Goal: Check status: Check status

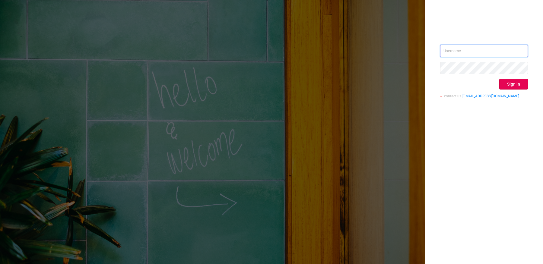
click at [468, 53] on input "text" at bounding box center [484, 51] width 88 height 13
type input "[EMAIL_ADDRESS][DOMAIN_NAME]"
click at [509, 86] on button "Sign in" at bounding box center [513, 84] width 29 height 11
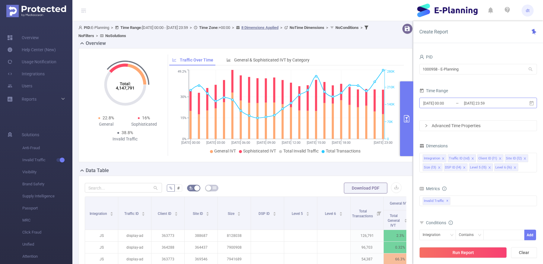
click at [505, 103] on input "[DATE] 23:59" at bounding box center [487, 103] width 49 height 8
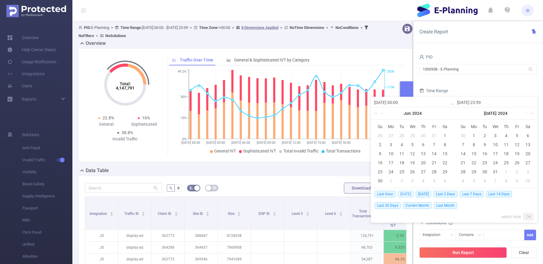
click at [403, 193] on span "[DATE]" at bounding box center [405, 194] width 15 height 7
type input "[DATE] 00:00"
type input "[DATE] 23:59"
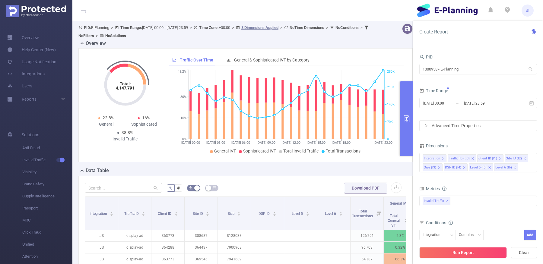
click at [455, 245] on div "Run Report Clear" at bounding box center [478, 252] width 130 height 23
click at [455, 247] on button "Run Report" at bounding box center [462, 252] width 87 height 11
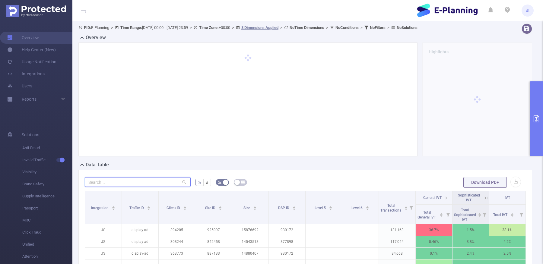
click at [149, 180] on input "text" at bounding box center [138, 182] width 106 height 10
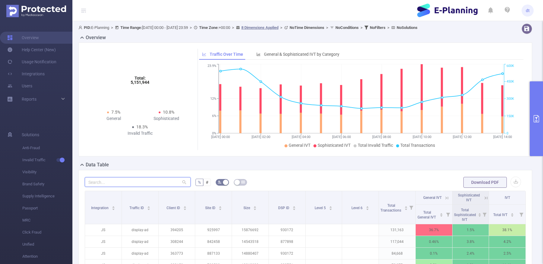
paste input "786094"
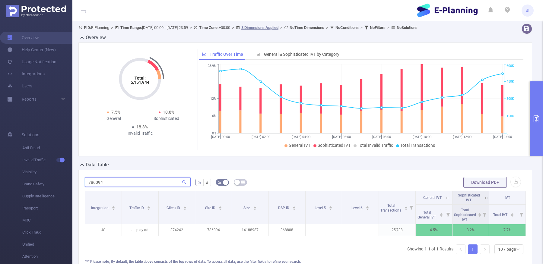
type input "786094"
